Goal: Task Accomplishment & Management: Manage account settings

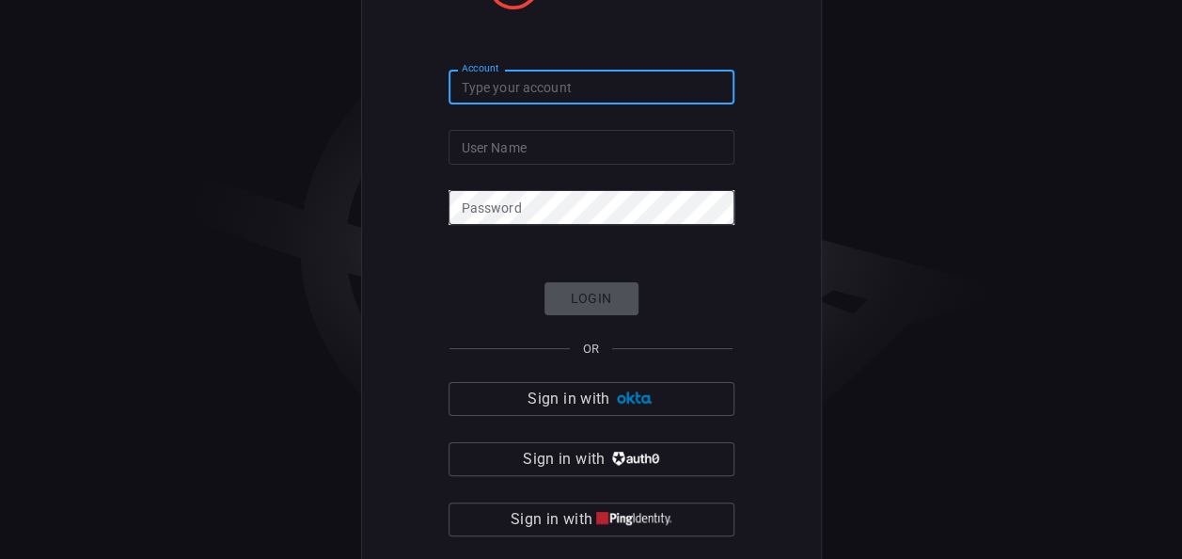
click at [585, 86] on input "Account" at bounding box center [592, 87] width 286 height 35
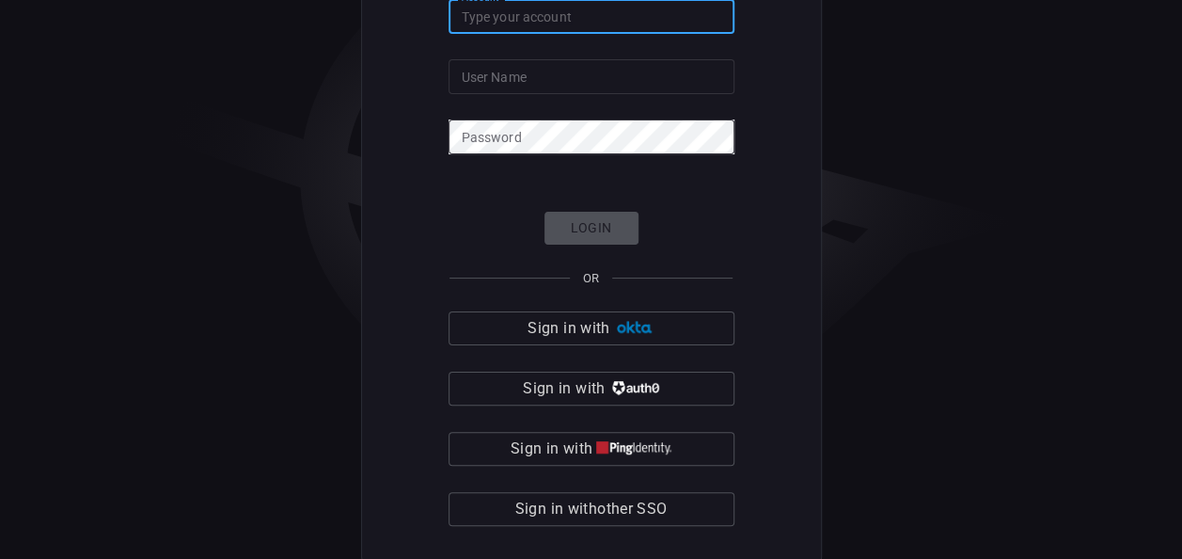
click at [707, 198] on form "Account Account User Name User Name Password Password Login OR Sign in with Sig…" at bounding box center [592, 262] width 286 height 527
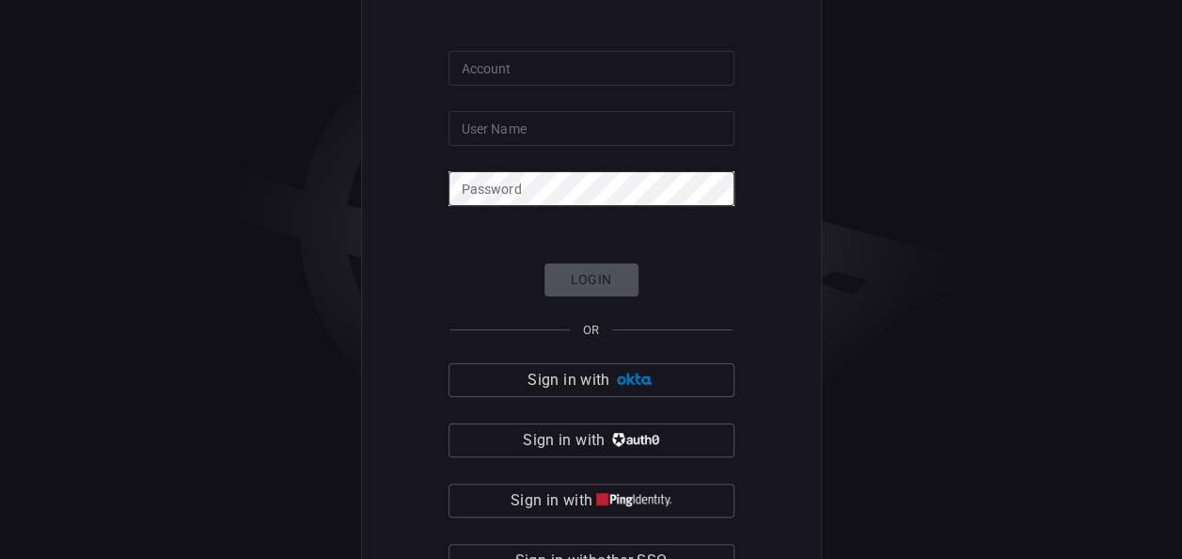
scroll to position [6, 0]
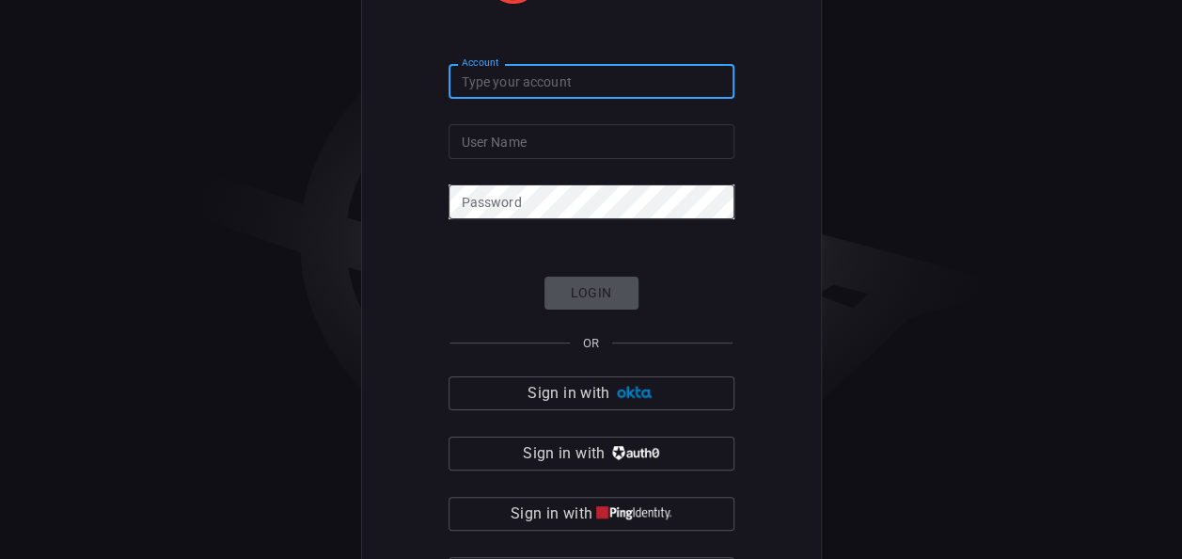
click at [560, 87] on input "Account" at bounding box center [592, 81] width 286 height 35
paste input "Cardinals OP"
type input "Cardinals OP"
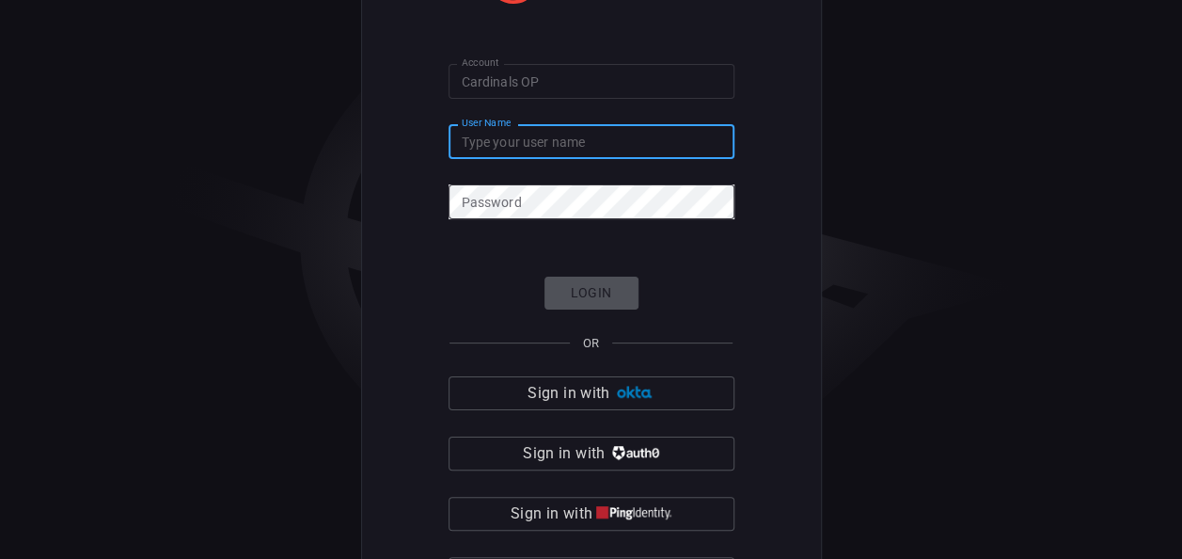
click at [553, 134] on input "User Name" at bounding box center [592, 141] width 286 height 35
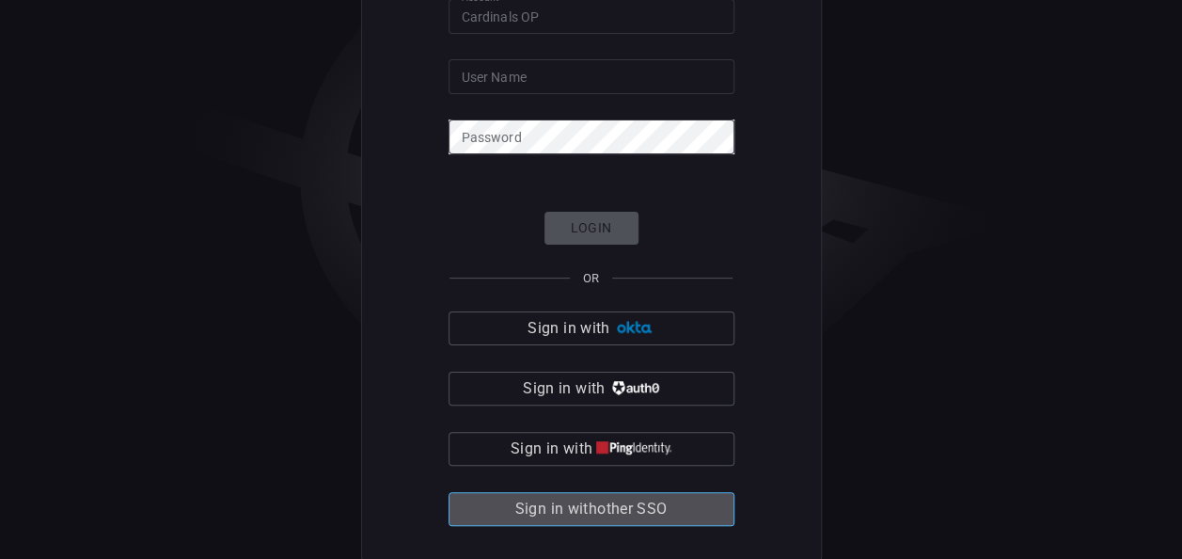
click at [613, 510] on span "Sign in with other SSO" at bounding box center [591, 509] width 152 height 26
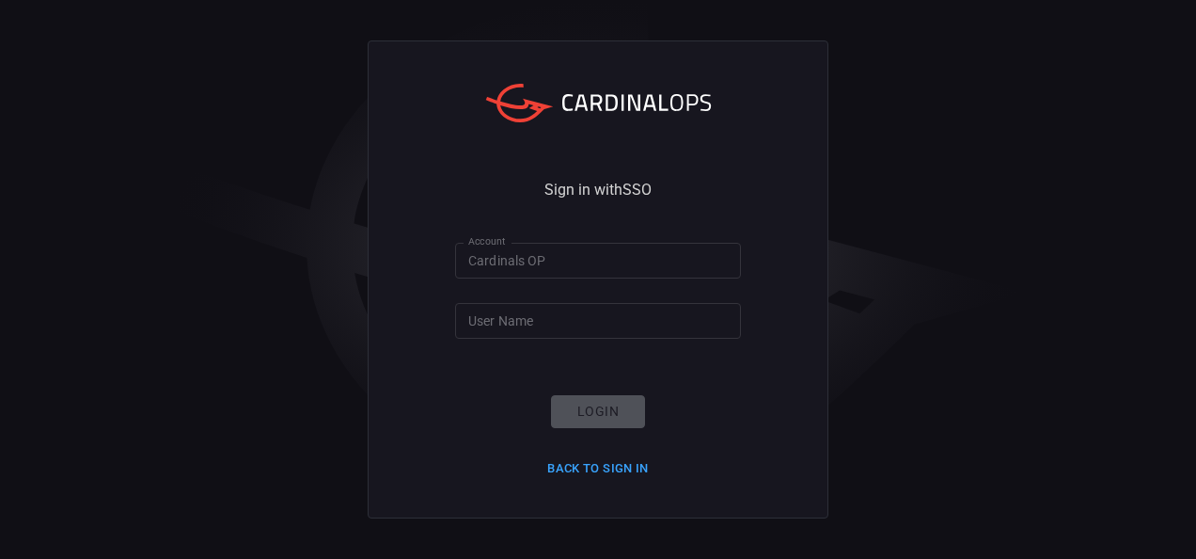
click at [560, 250] on input "Cardinals OP" at bounding box center [598, 260] width 286 height 35
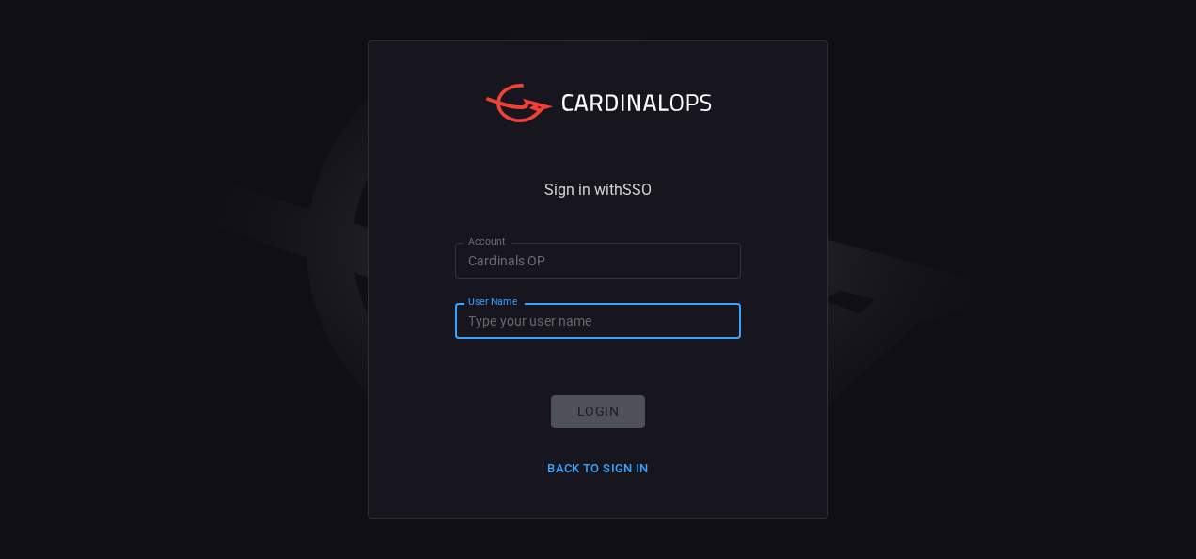
click at [564, 312] on input "User Name" at bounding box center [598, 320] width 286 height 35
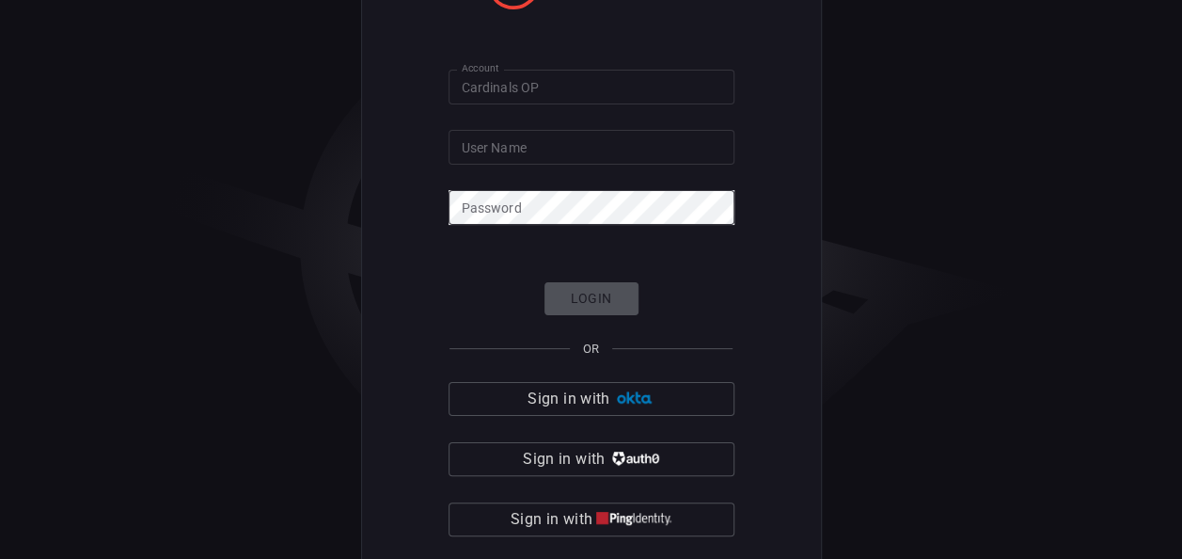
click at [944, 81] on div "Account Cardinals OP Account User Name User Name Password Password Login OR Sig…" at bounding box center [591, 279] width 1182 height 559
click at [938, 110] on div "Account Cardinals OP Account User Name User Name Password Password Login OR Sig…" at bounding box center [591, 279] width 1182 height 559
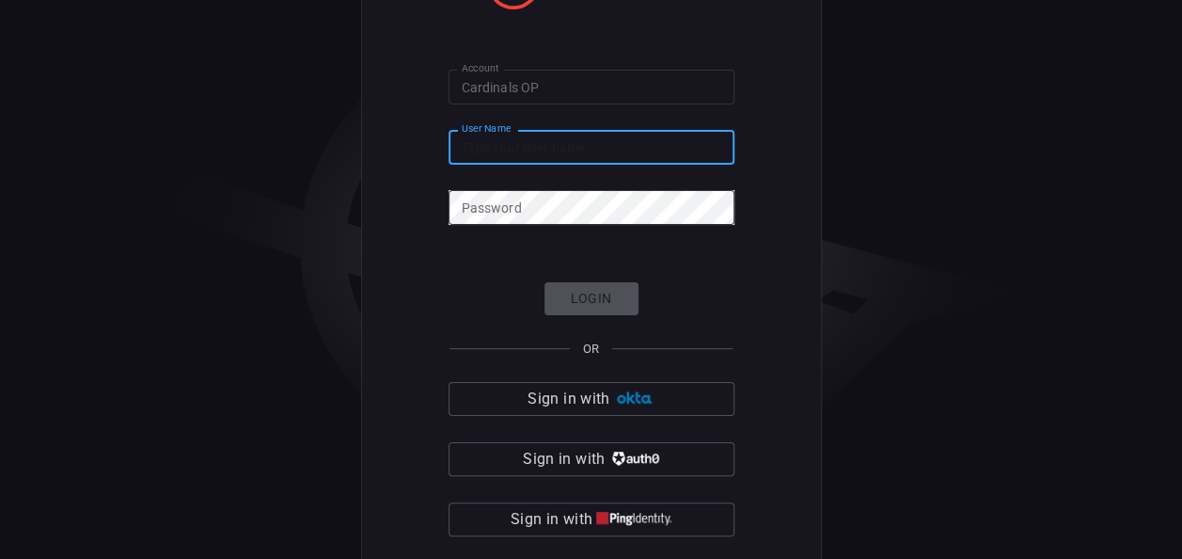
paste input "[PERSON_NAME][EMAIL_ADDRESS][PERSON_NAME][DOMAIN_NAME]"
click at [576, 144] on input "[PERSON_NAME][EMAIL_ADDRESS][PERSON_NAME][DOMAIN_NAME]" at bounding box center [592, 147] width 286 height 35
type input "[PERSON_NAME][EMAIL_ADDRESS][PERSON_NAME][DOMAIN_NAME]"
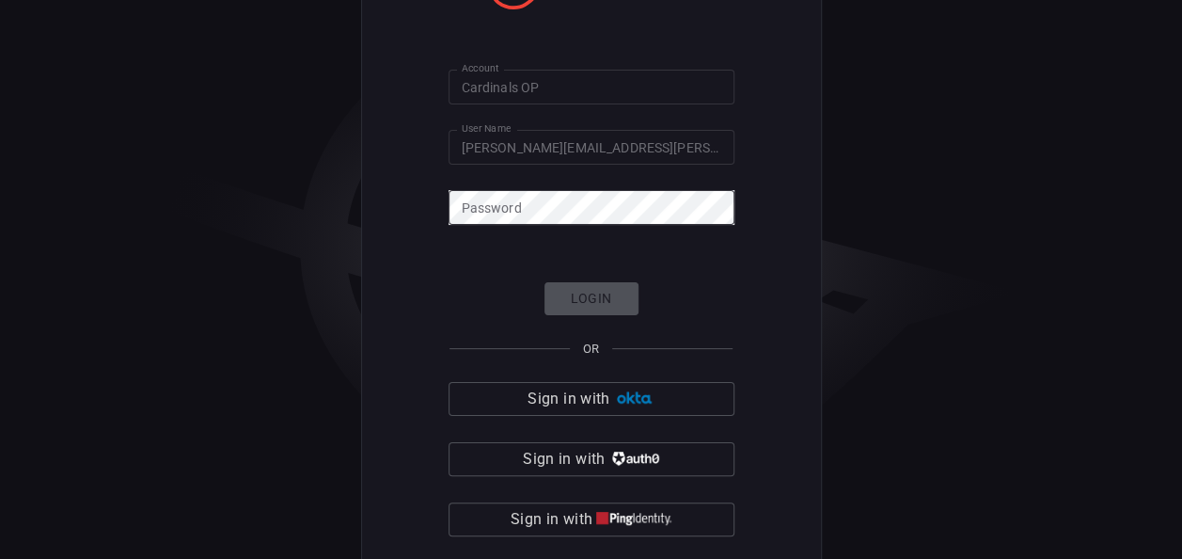
click at [1093, 342] on div "Account Cardinals OP Account User Name [PERSON_NAME][EMAIL_ADDRESS][PERSON_NAME…" at bounding box center [591, 279] width 1182 height 559
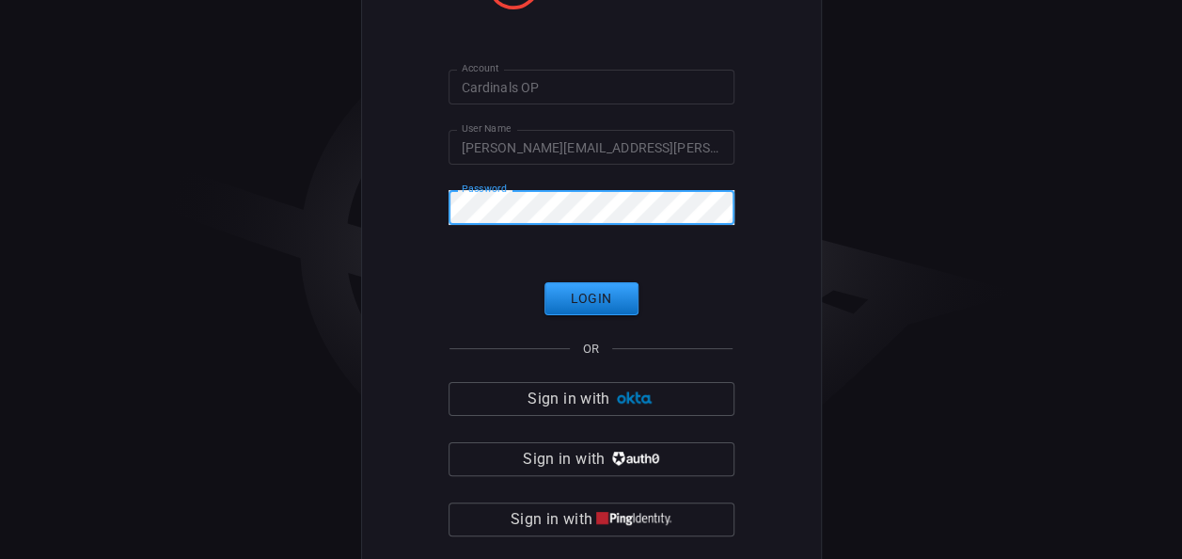
click button "Login" at bounding box center [592, 298] width 94 height 33
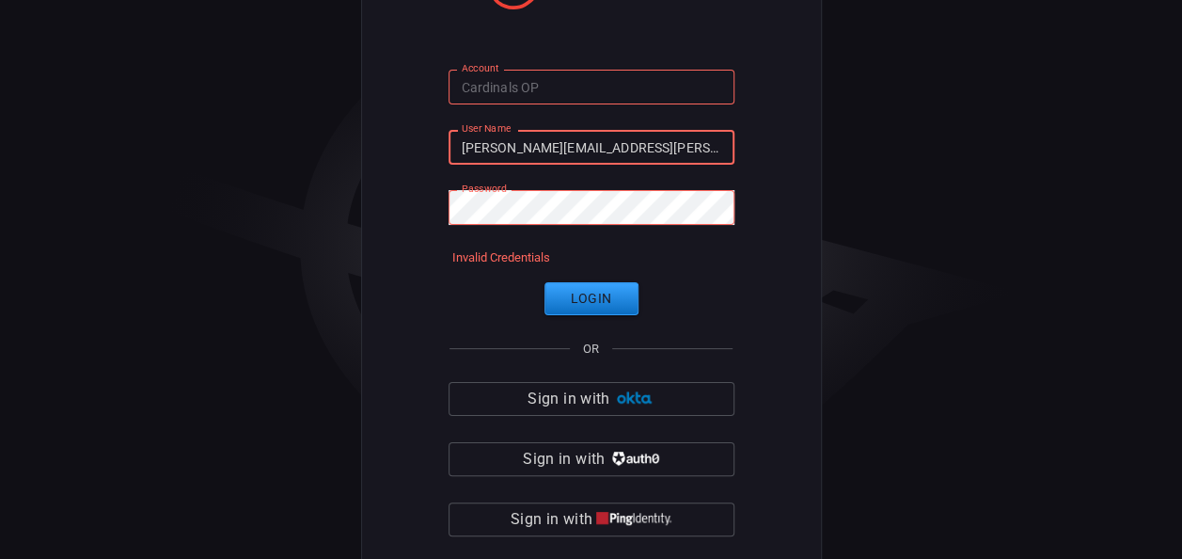
drag, startPoint x: 688, startPoint y: 151, endPoint x: 404, endPoint y: 141, distance: 284.2
click at [404, 141] on div "Account Cardinals OP Account User Name [PERSON_NAME][EMAIL_ADDRESS][PERSON_NAME…" at bounding box center [591, 280] width 461 height 704
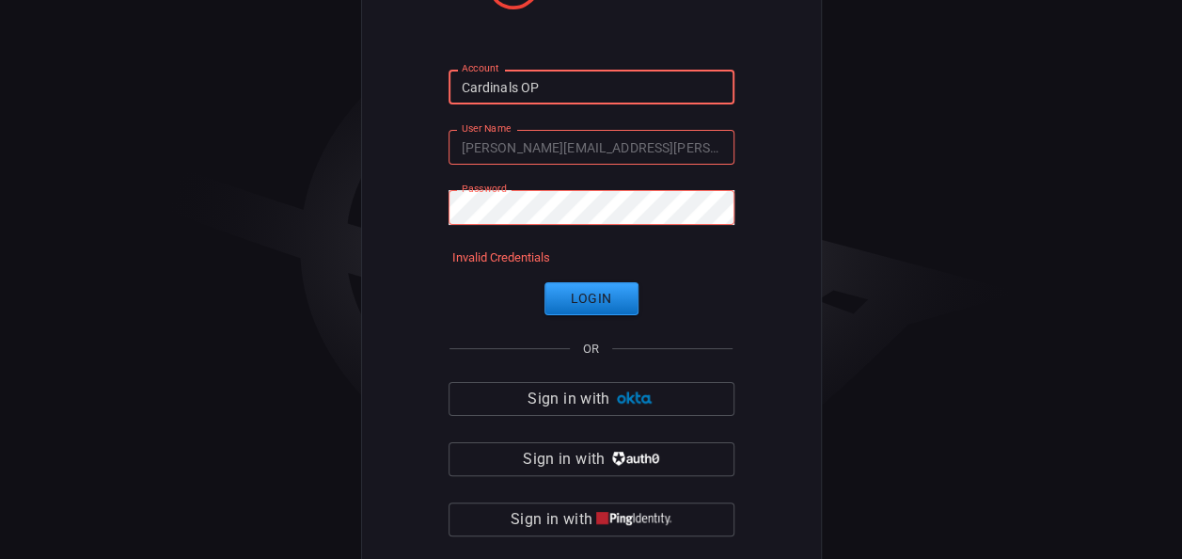
drag, startPoint x: 576, startPoint y: 94, endPoint x: 413, endPoint y: 68, distance: 164.8
click at [413, 68] on div "Account Cardinals OP Account User Name [PERSON_NAME][EMAIL_ADDRESS][PERSON_NAME…" at bounding box center [591, 280] width 461 height 704
paste input "[PERSON_NAME][EMAIL_ADDRESS][PERSON_NAME][DOMAIN_NAME]"
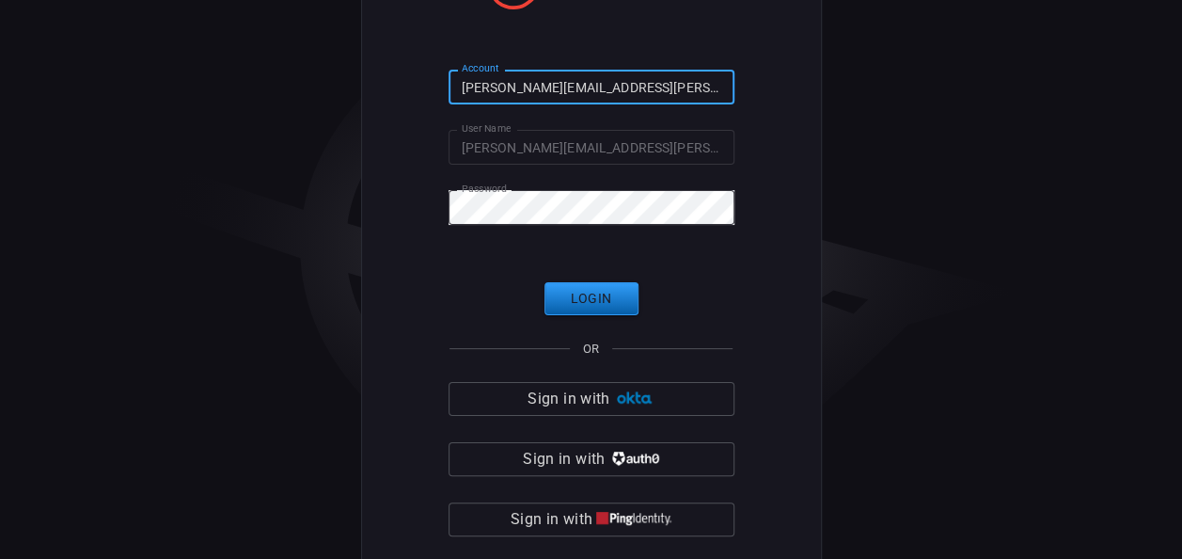
type input "[PERSON_NAME][EMAIL_ADDRESS][PERSON_NAME][DOMAIN_NAME]"
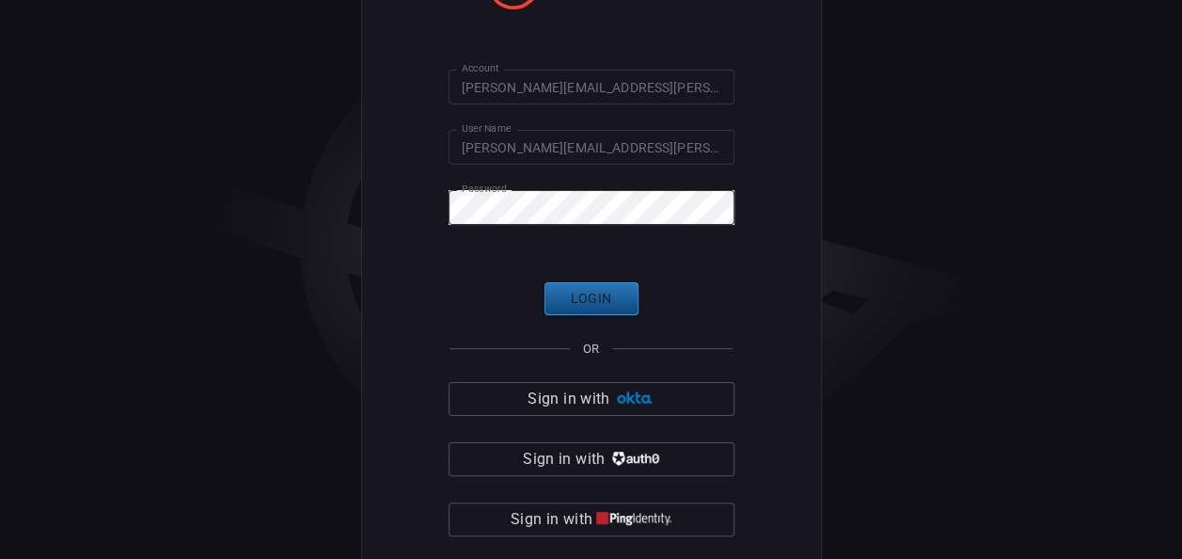
click at [589, 292] on button "Login" at bounding box center [592, 298] width 94 height 33
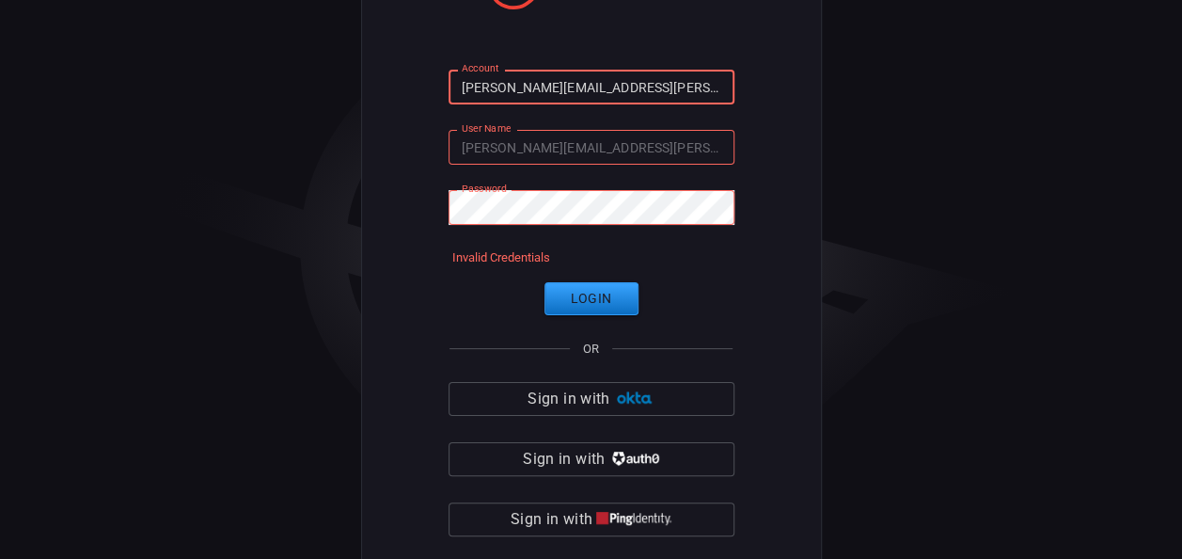
drag, startPoint x: 696, startPoint y: 96, endPoint x: 198, endPoint y: -19, distance: 511.5
click at [198, 0] on html "Account [PERSON_NAME][EMAIL_ADDRESS][PERSON_NAME][DOMAIN_NAME] Account User Nam…" at bounding box center [591, 279] width 1182 height 559
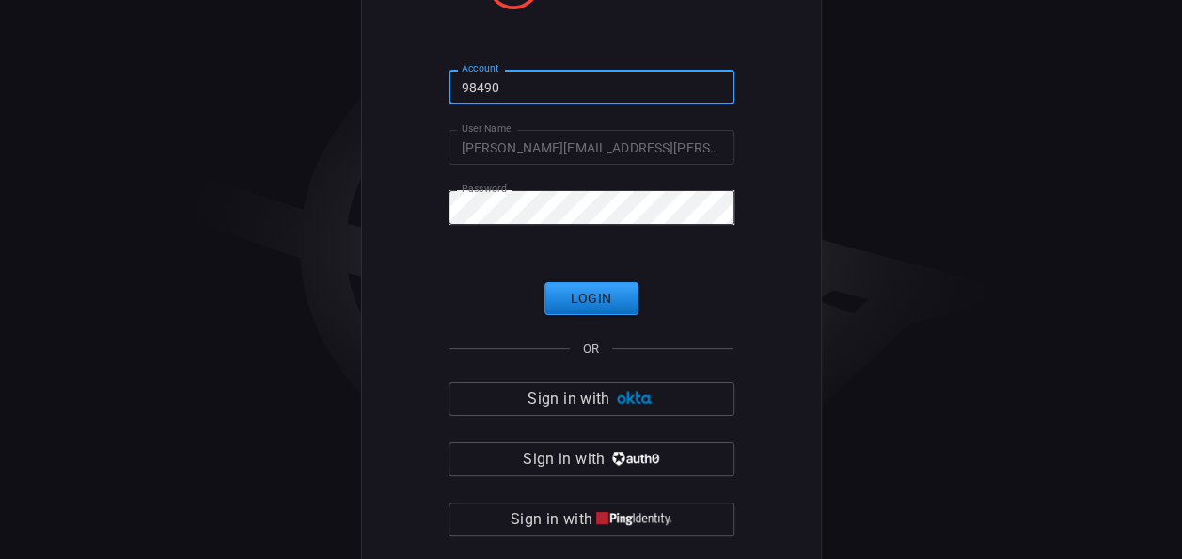
type input "984901"
click button "Login" at bounding box center [592, 298] width 94 height 33
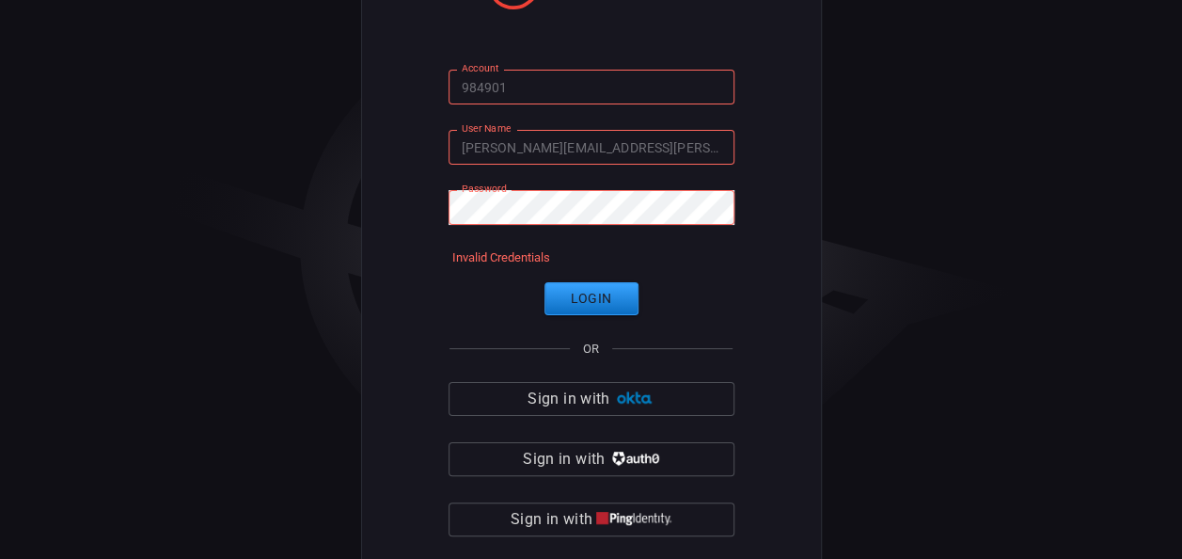
click at [589, 357] on div "Login OR Sign in with Sign in with Sign in with Sign in with other SSO" at bounding box center [592, 439] width 286 height 314
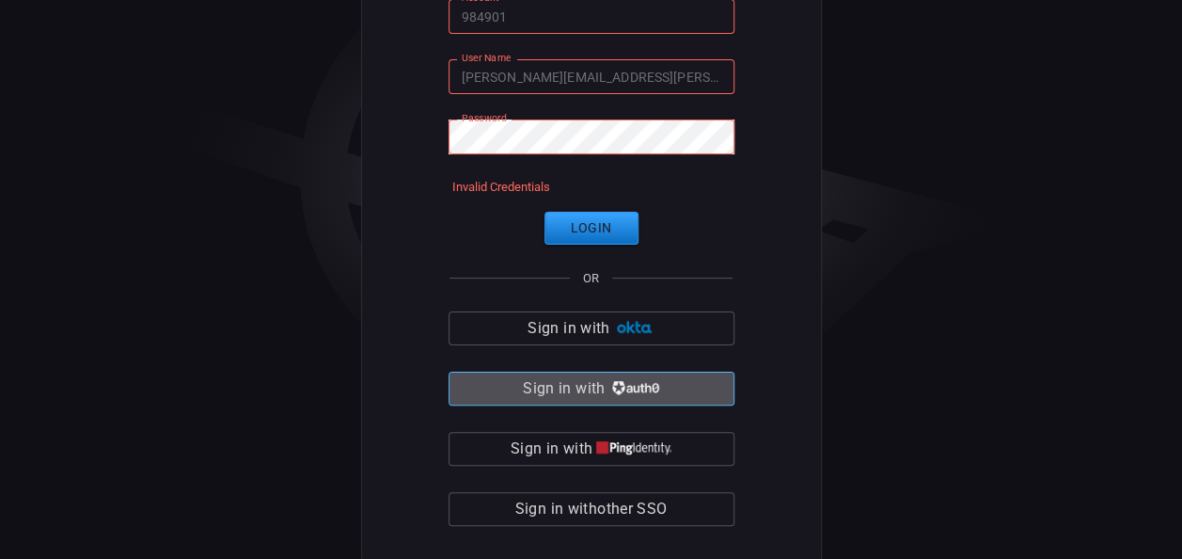
click at [628, 388] on img "button" at bounding box center [634, 388] width 50 height 14
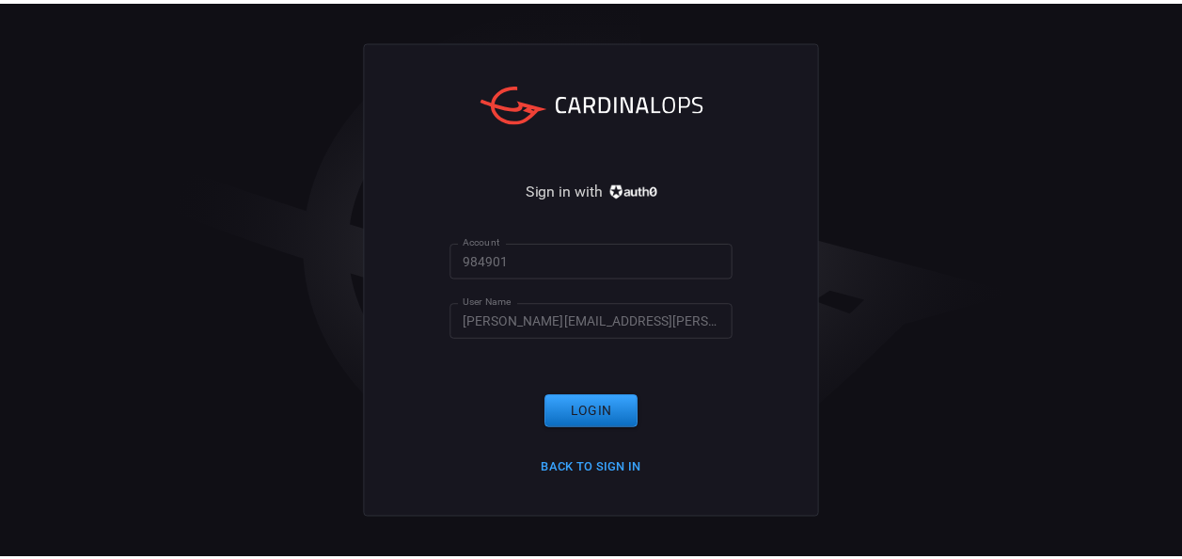
scroll to position [71, 0]
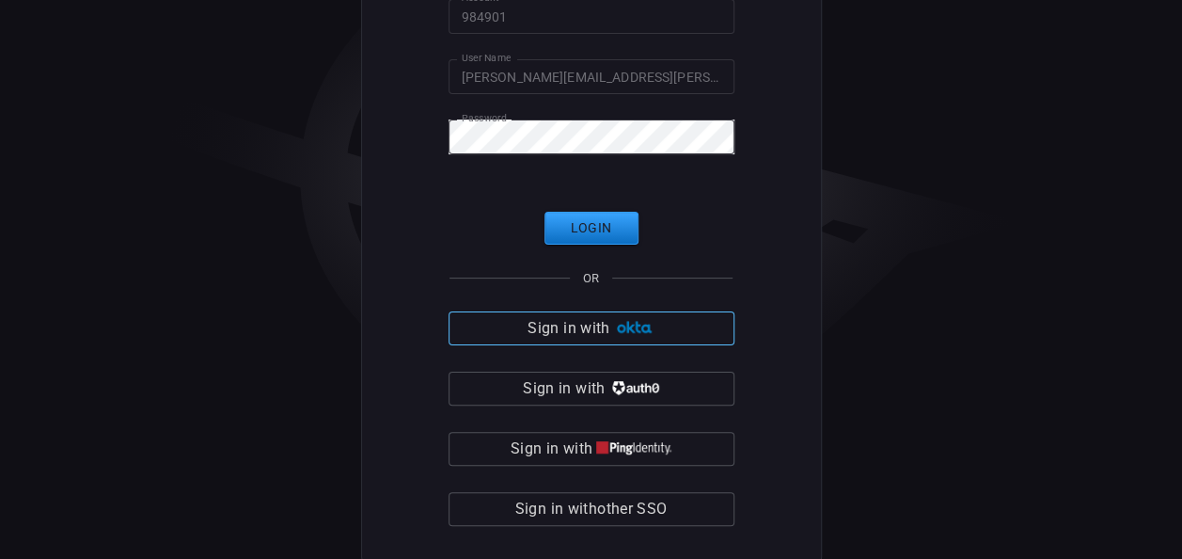
click at [593, 328] on span "Sign in with" at bounding box center [569, 328] width 82 height 26
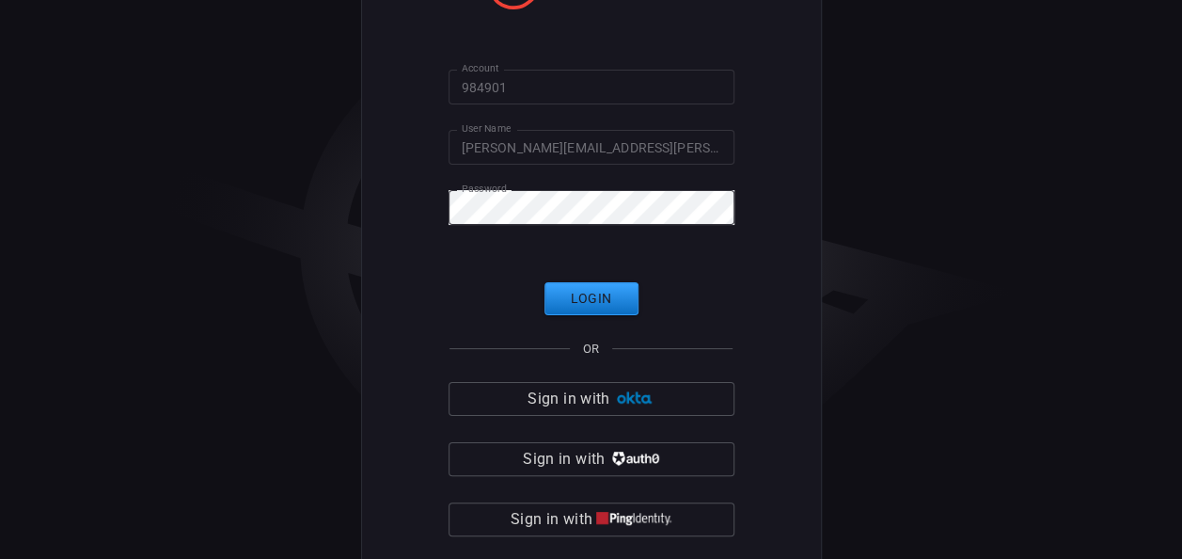
click at [534, 111] on form "Account 984901 Account User Name [PERSON_NAME][EMAIL_ADDRESS][PERSON_NAME][DOMA…" at bounding box center [592, 333] width 286 height 527
click at [562, 78] on input "984901" at bounding box center [592, 87] width 286 height 35
